Goal: Task Accomplishment & Management: Complete application form

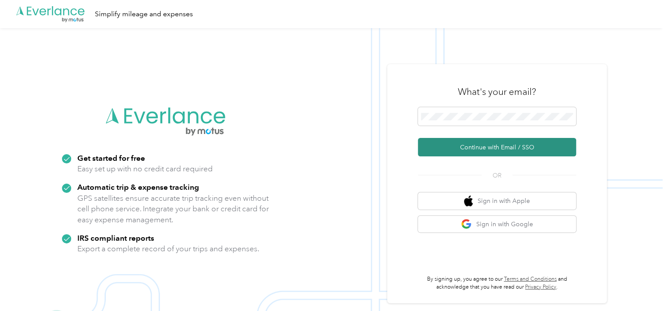
click at [452, 148] on button "Continue with Email / SSO" at bounding box center [497, 147] width 158 height 18
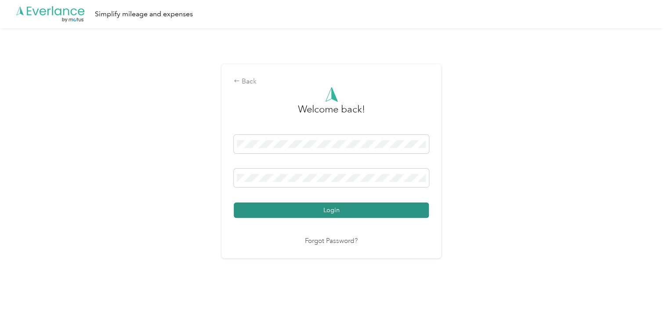
click at [372, 208] on button "Login" at bounding box center [331, 210] width 195 height 15
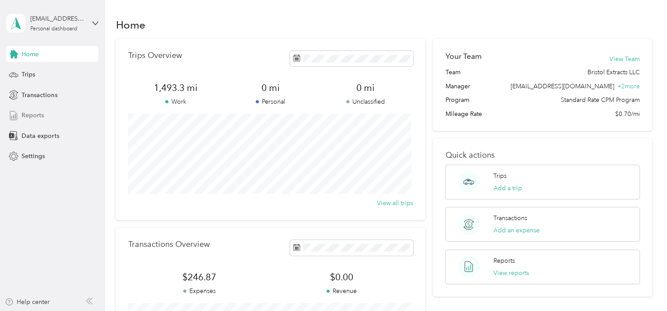
click at [34, 116] on span "Reports" at bounding box center [33, 115] width 22 height 9
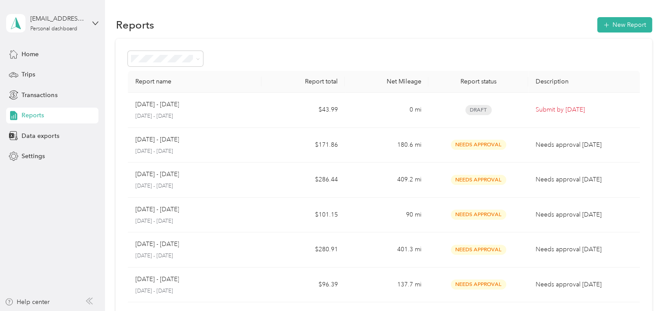
click at [475, 109] on span "Draft" at bounding box center [478, 110] width 26 height 10
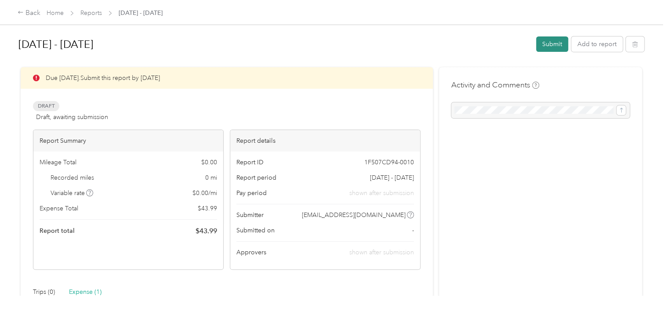
click at [540, 44] on button "Submit" at bounding box center [552, 43] width 32 height 15
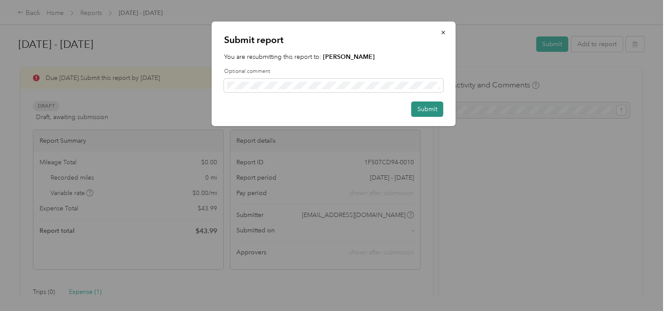
click at [428, 105] on button "Submit" at bounding box center [427, 108] width 32 height 15
